Goal: Task Accomplishment & Management: Use online tool/utility

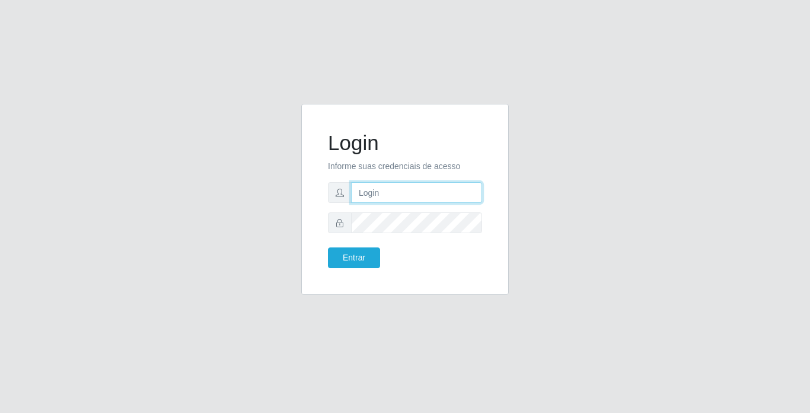
click at [390, 191] on input "text" at bounding box center [416, 192] width 131 height 21
type input "moises@bemais"
click at [328, 247] on button "Entrar" at bounding box center [354, 257] width 52 height 21
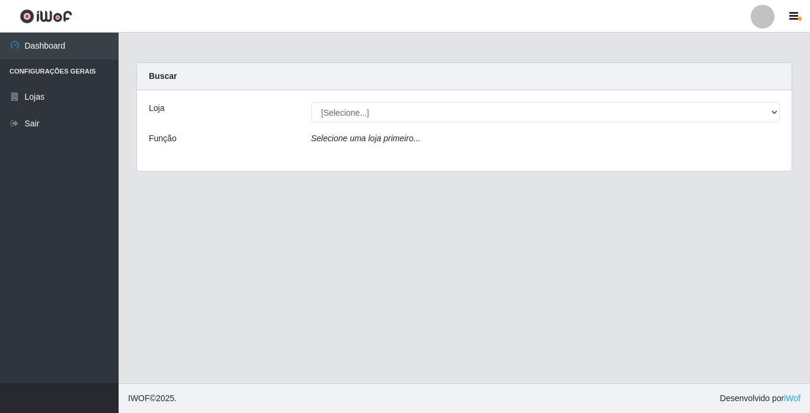
click at [626, 125] on div "Loja [Selecione...] Bemais Supermercados - Cidade Universitária Função Selecion…" at bounding box center [464, 130] width 655 height 81
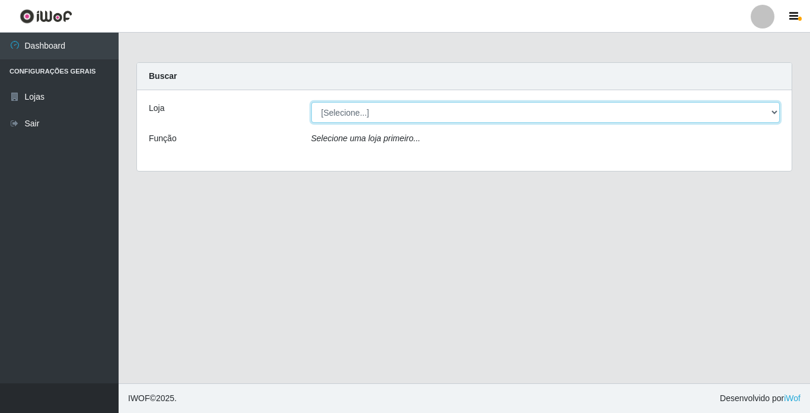
click at [657, 117] on select "[Selecione...] Bemais Supermercados - [GEOGRAPHIC_DATA]" at bounding box center [545, 112] width 469 height 21
select select "250"
click at [311, 102] on select "[Selecione...] Bemais Supermercados - [GEOGRAPHIC_DATA]" at bounding box center [545, 112] width 469 height 21
